Goal: Task Accomplishment & Management: Use online tool/utility

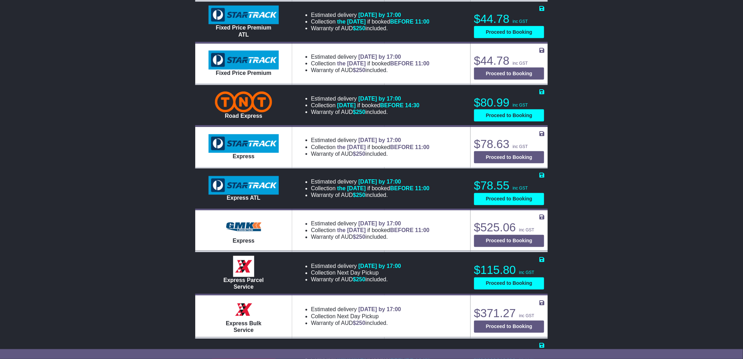
scroll to position [742, 0]
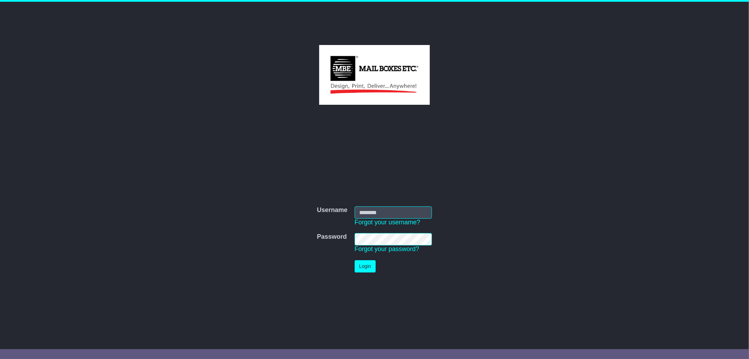
type input "*********"
click at [365, 266] on button "Login" at bounding box center [365, 266] width 21 height 12
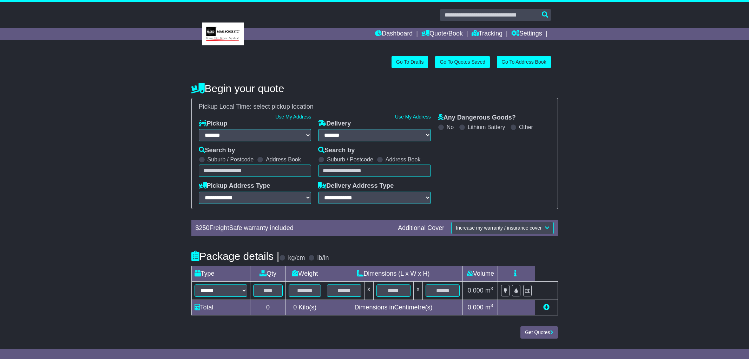
select select "**"
